Goal: Transaction & Acquisition: Purchase product/service

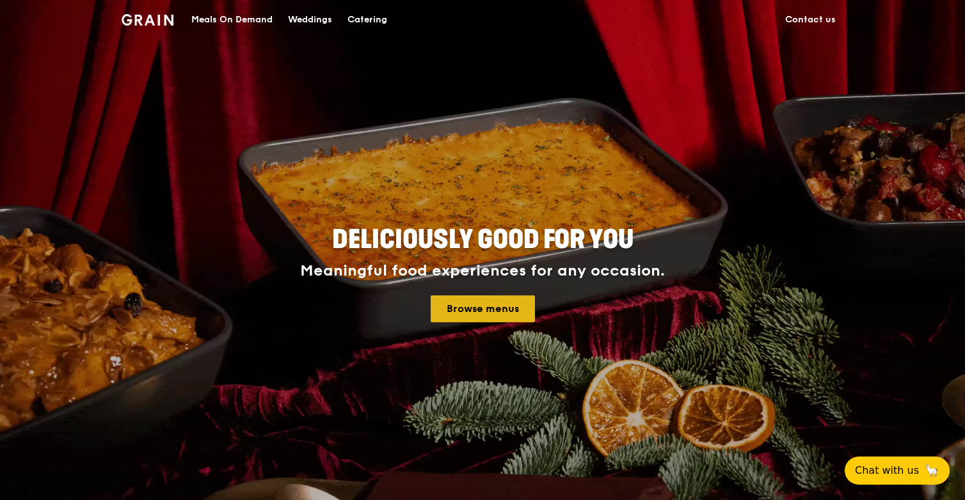
click at [491, 303] on link "Browse menus" at bounding box center [482, 308] width 104 height 27
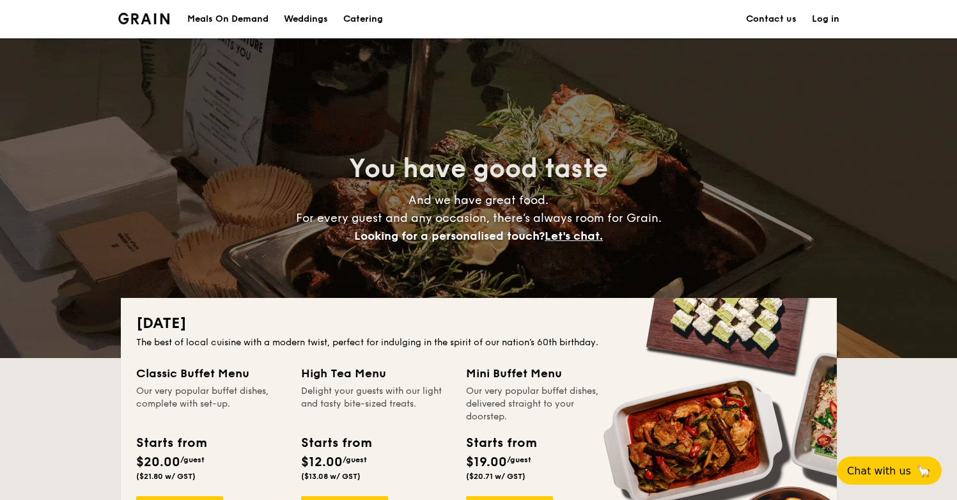
click at [218, 17] on div "Meals On Demand" at bounding box center [227, 19] width 81 height 38
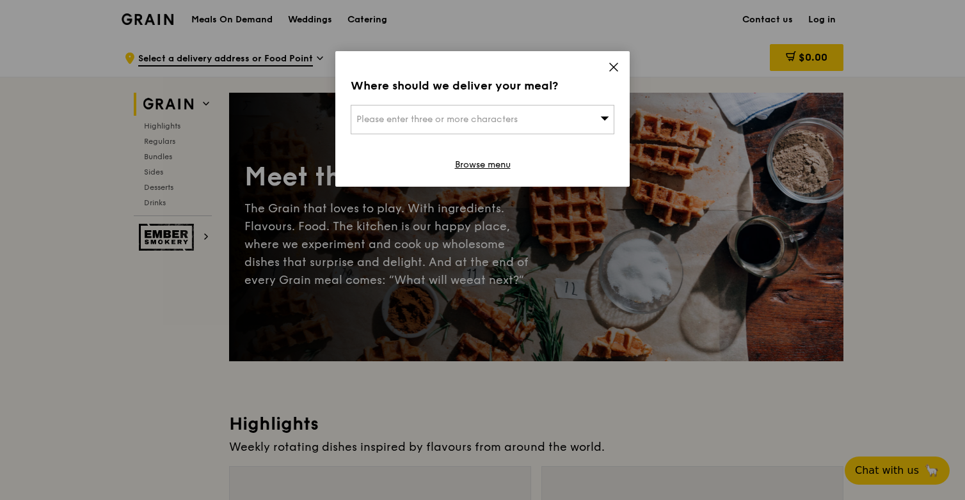
click at [421, 111] on div "Please enter three or more characters" at bounding box center [483, 119] width 264 height 29
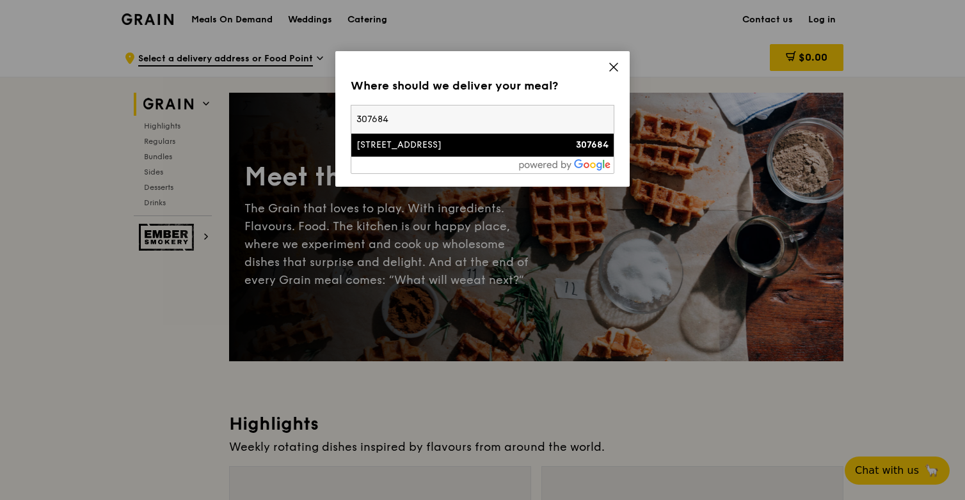
type input "307684"
click at [413, 145] on div "[STREET_ADDRESS]" at bounding box center [450, 145] width 189 height 13
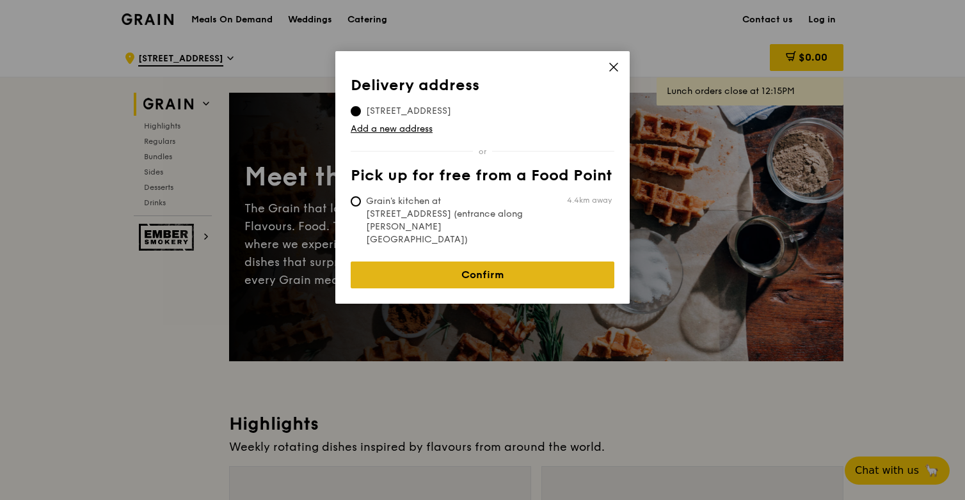
click at [406, 262] on link "Confirm" at bounding box center [483, 275] width 264 height 27
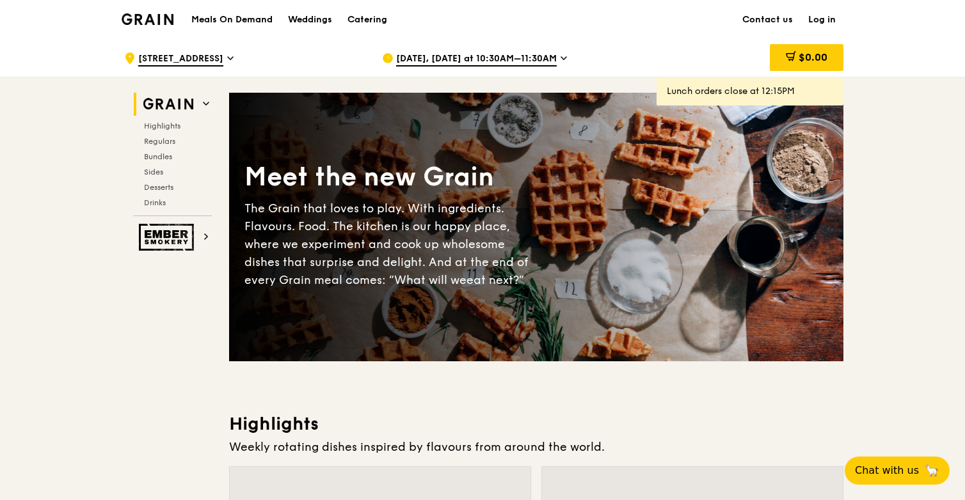
scroll to position [7, 0]
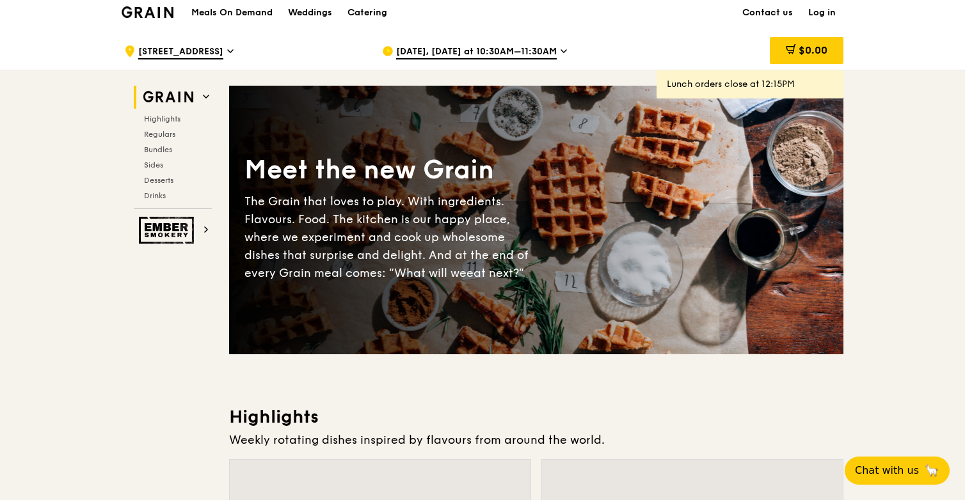
click at [511, 47] on span "[DATE], [DATE] at 10:30AM–11:30AM" at bounding box center [476, 52] width 161 height 14
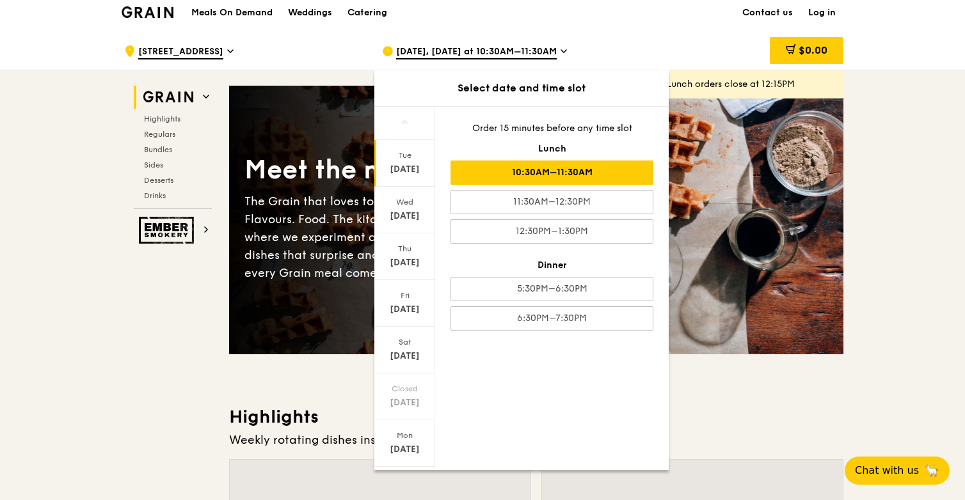
click at [491, 168] on div "10:30AM–11:30AM" at bounding box center [551, 173] width 203 height 24
click at [592, 45] on div "[DATE], [DATE] at 10:30AM–11:30AM" at bounding box center [500, 51] width 237 height 38
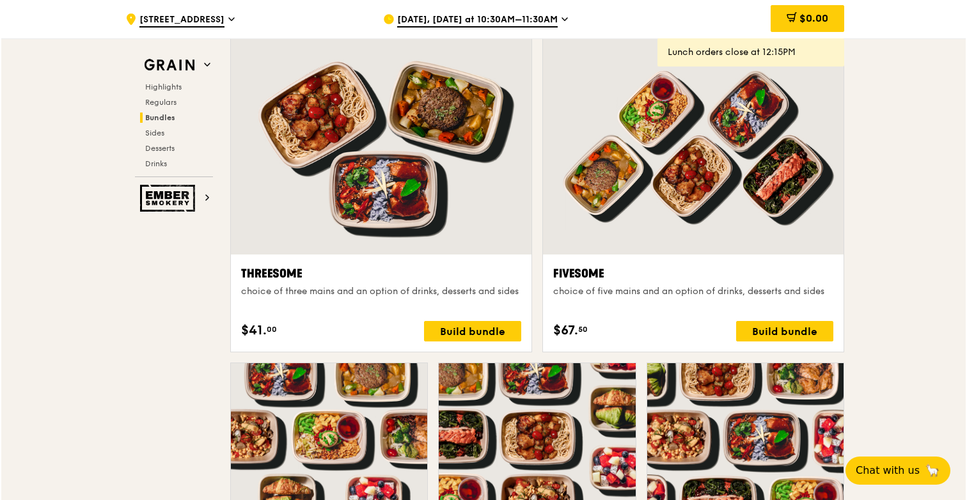
scroll to position [2219, 0]
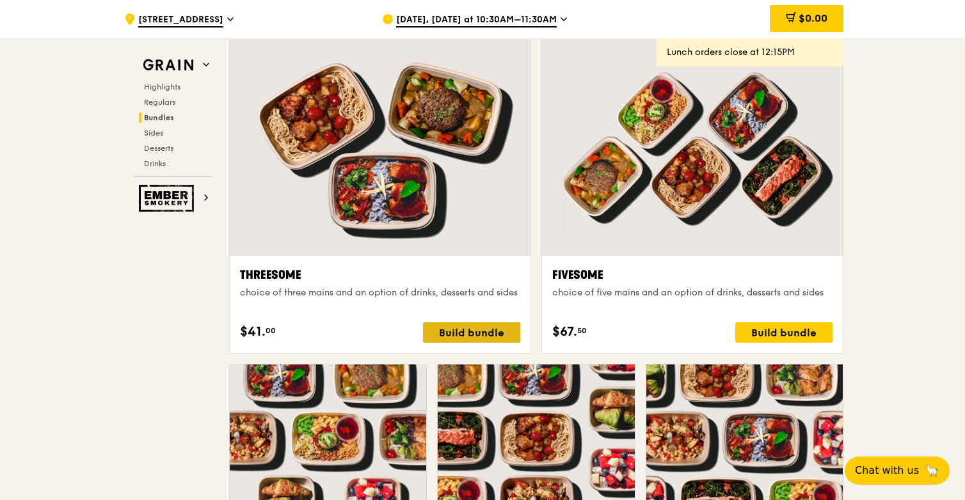
click at [447, 333] on div "Build bundle" at bounding box center [471, 332] width 97 height 20
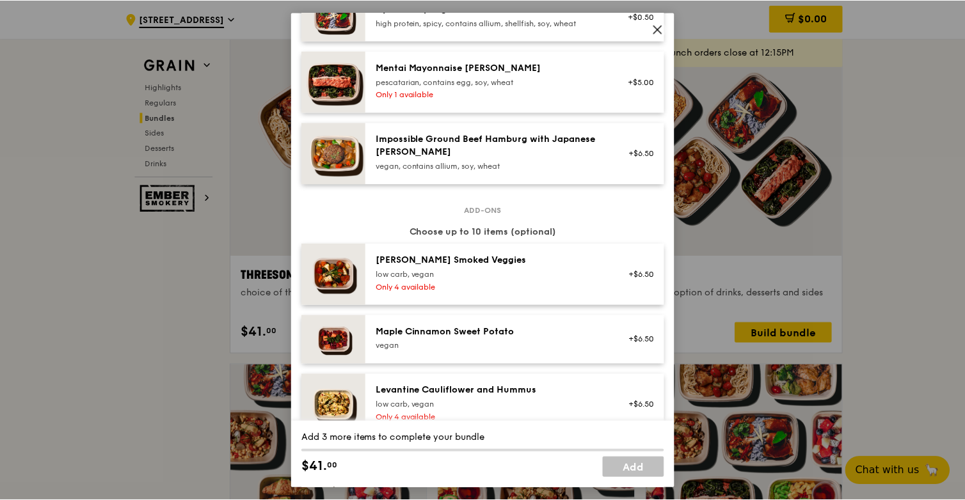
scroll to position [551, 0]
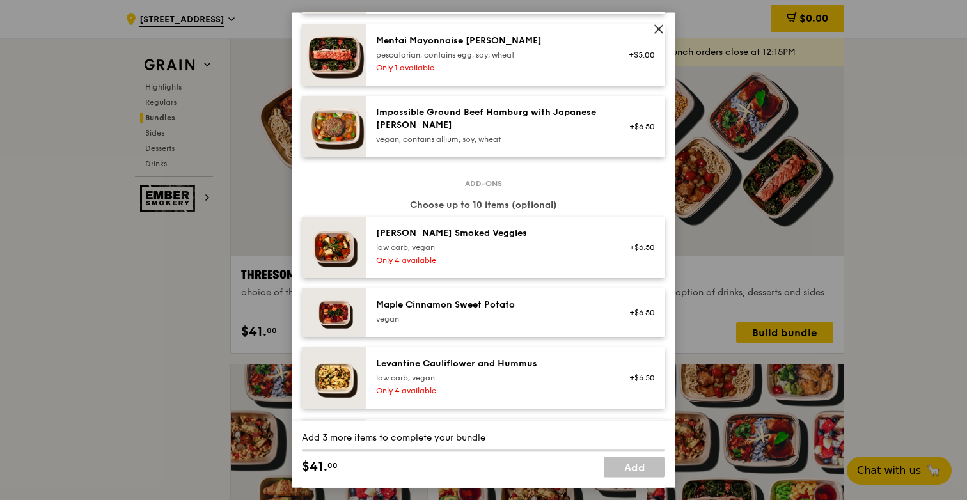
click at [660, 29] on icon at bounding box center [659, 30] width 12 height 12
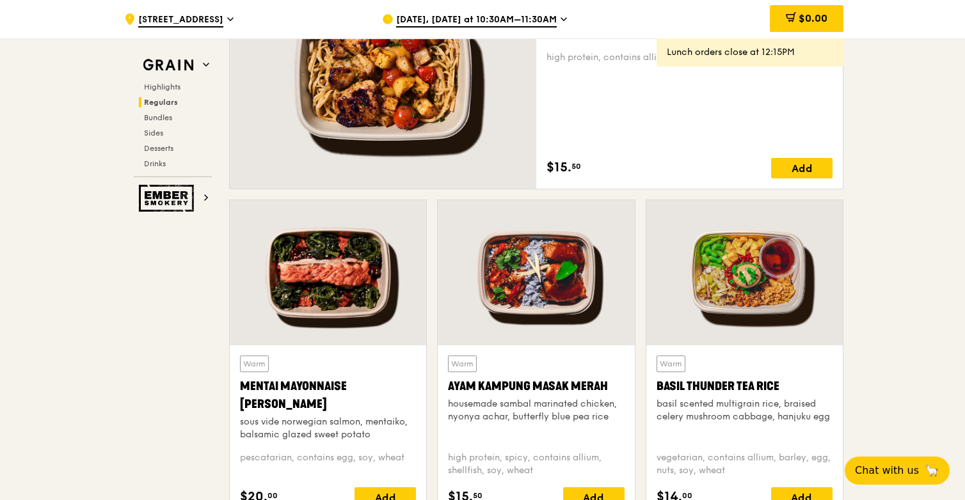
scroll to position [1056, 0]
